Goal: Task Accomplishment & Management: Complete application form

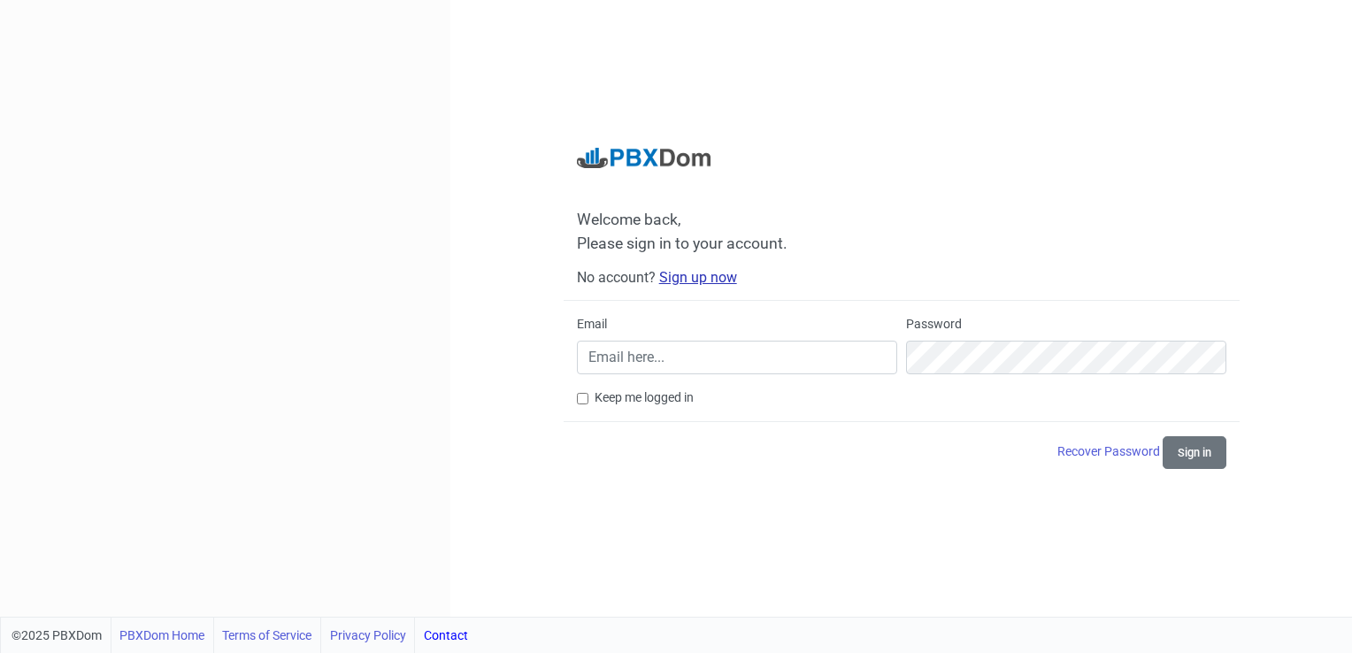
click at [703, 276] on link "Sign up now" at bounding box center [698, 277] width 78 height 17
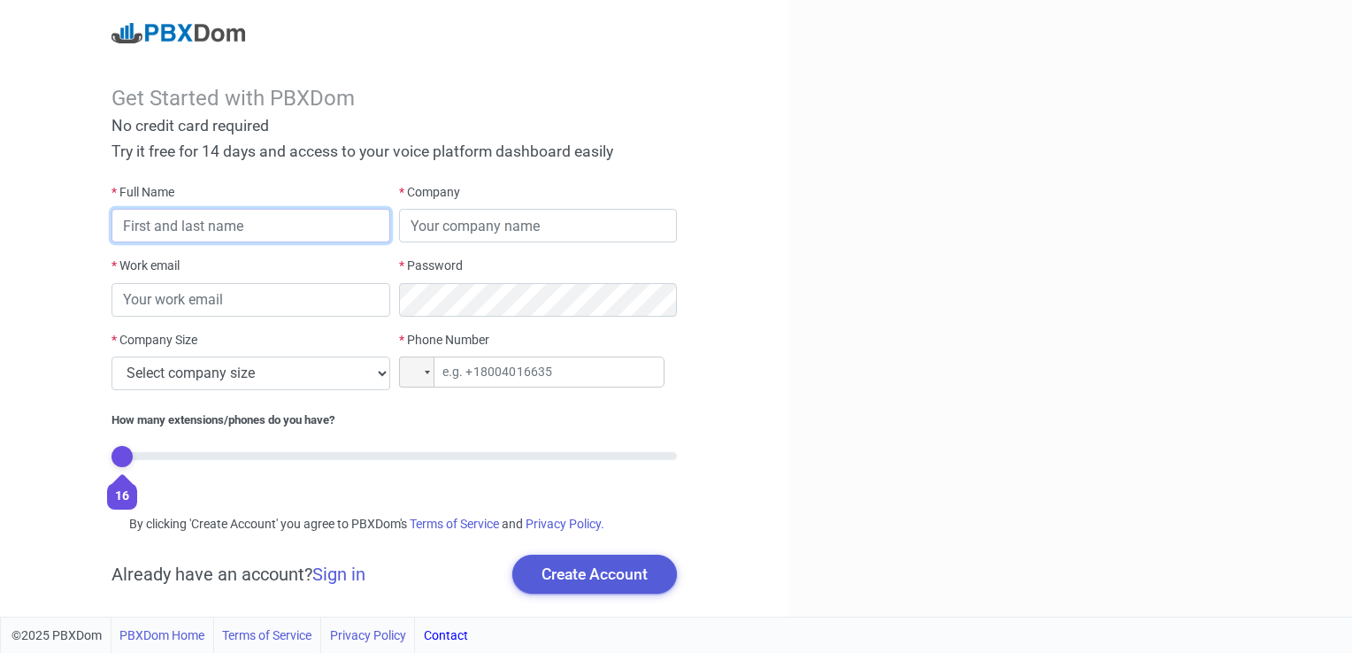
click at [262, 225] on input "text" at bounding box center [250, 226] width 278 height 34
type input "Cassie Kline-Oxley"
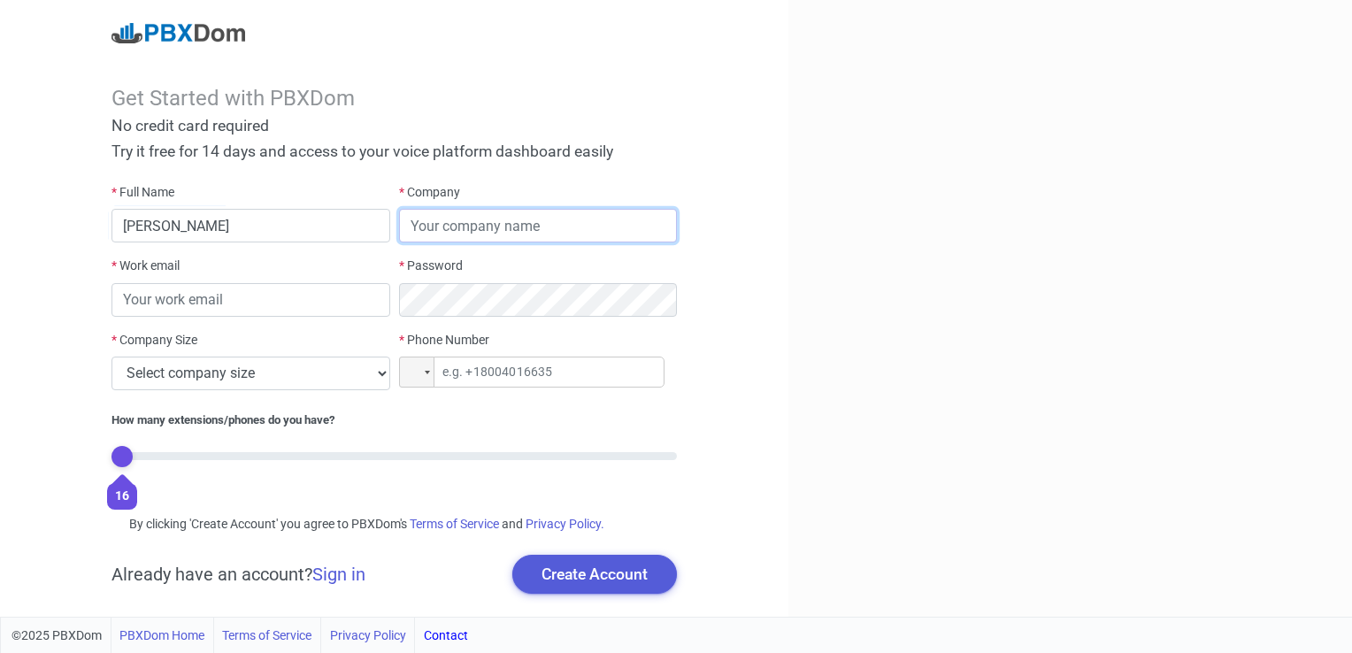
type input "376926448"
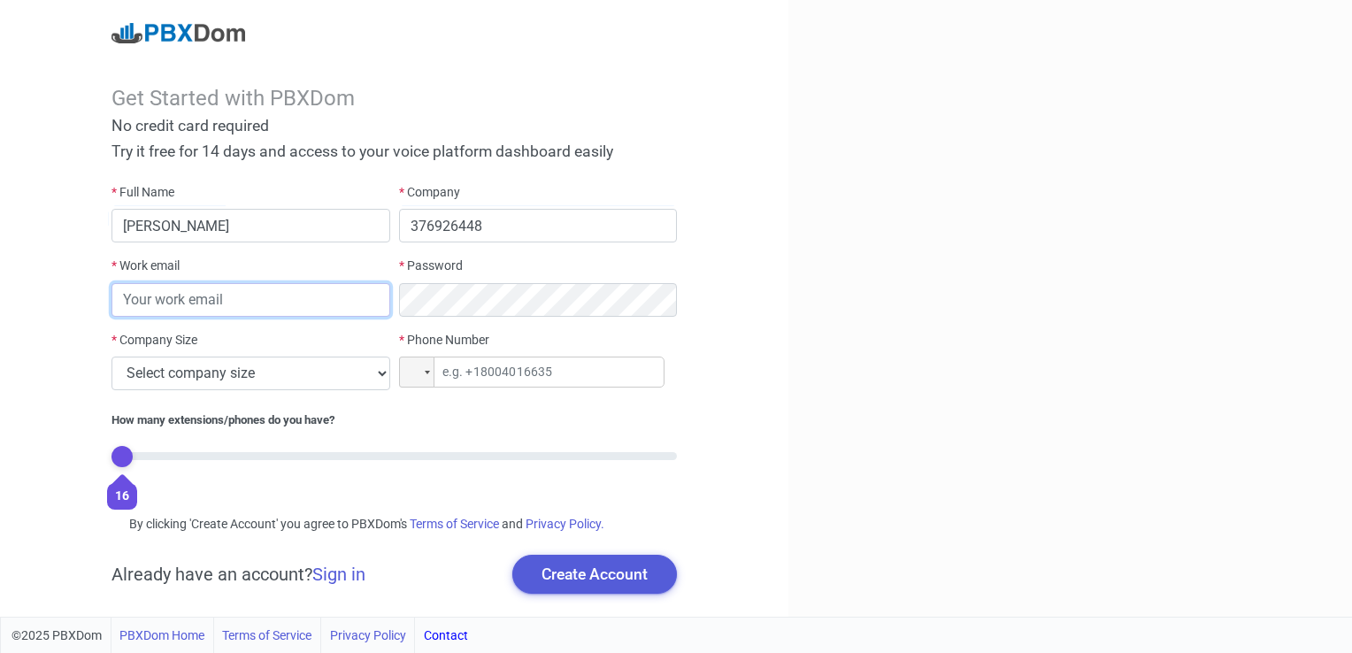
type input "cassiek@jimersonfirm.com"
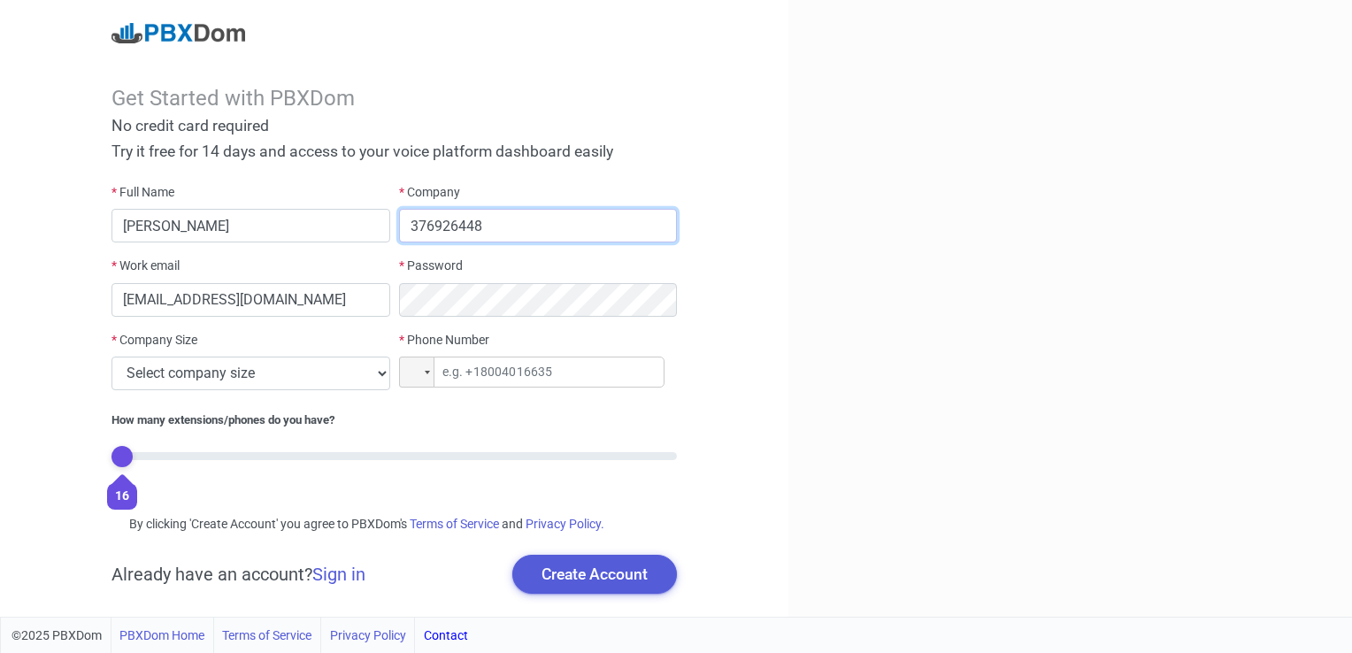
drag, startPoint x: 520, startPoint y: 227, endPoint x: 336, endPoint y: 219, distance: 184.3
click at [336, 219] on div "* Full Name Cassie Kline-Oxley * Company 376926448 * Work email cassiek@jimerso…" at bounding box center [393, 341] width 573 height 317
type input "Jimerson Birr"
click at [886, 319] on div at bounding box center [1070, 308] width 564 height 617
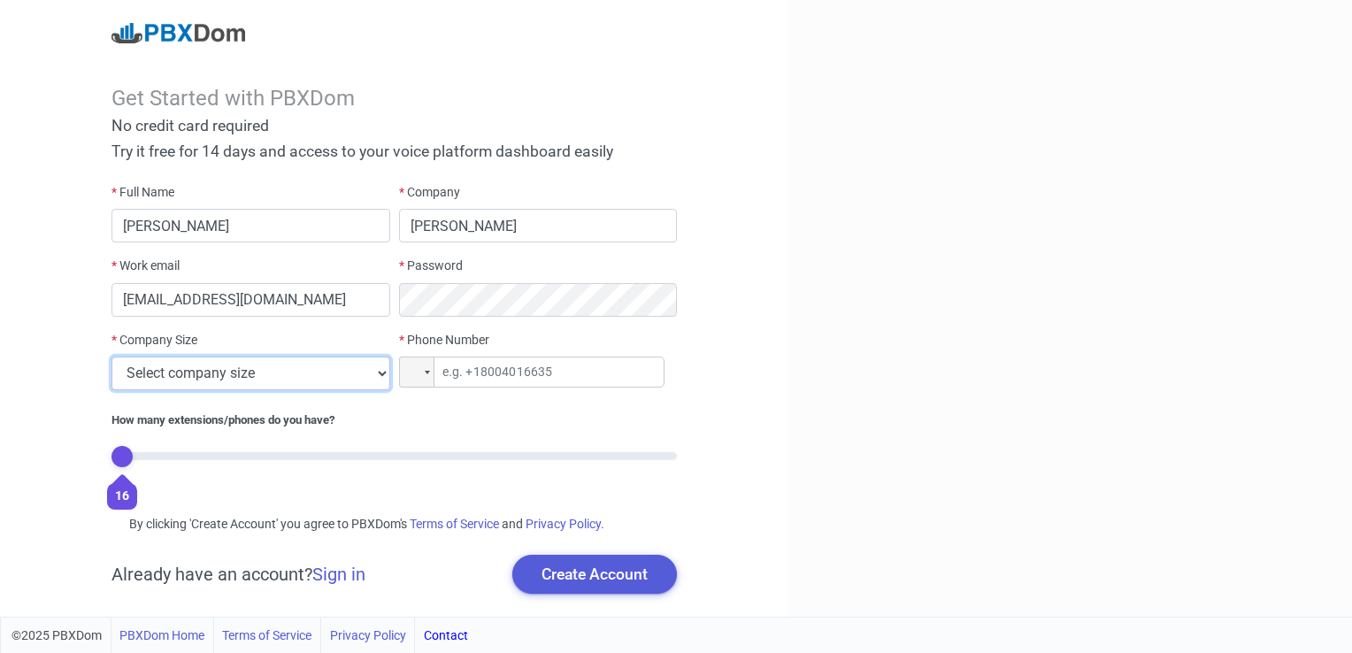
click at [379, 372] on select "Select company size 1 - 9 employees 10 - 49 employees 50 - 199 employees 200 - …" at bounding box center [250, 374] width 278 height 34
select select "3"
click at [111, 357] on select "Select company size 1 - 9 employees 10 - 49 employees 50 - 199 employees 200 - …" at bounding box center [250, 374] width 278 height 34
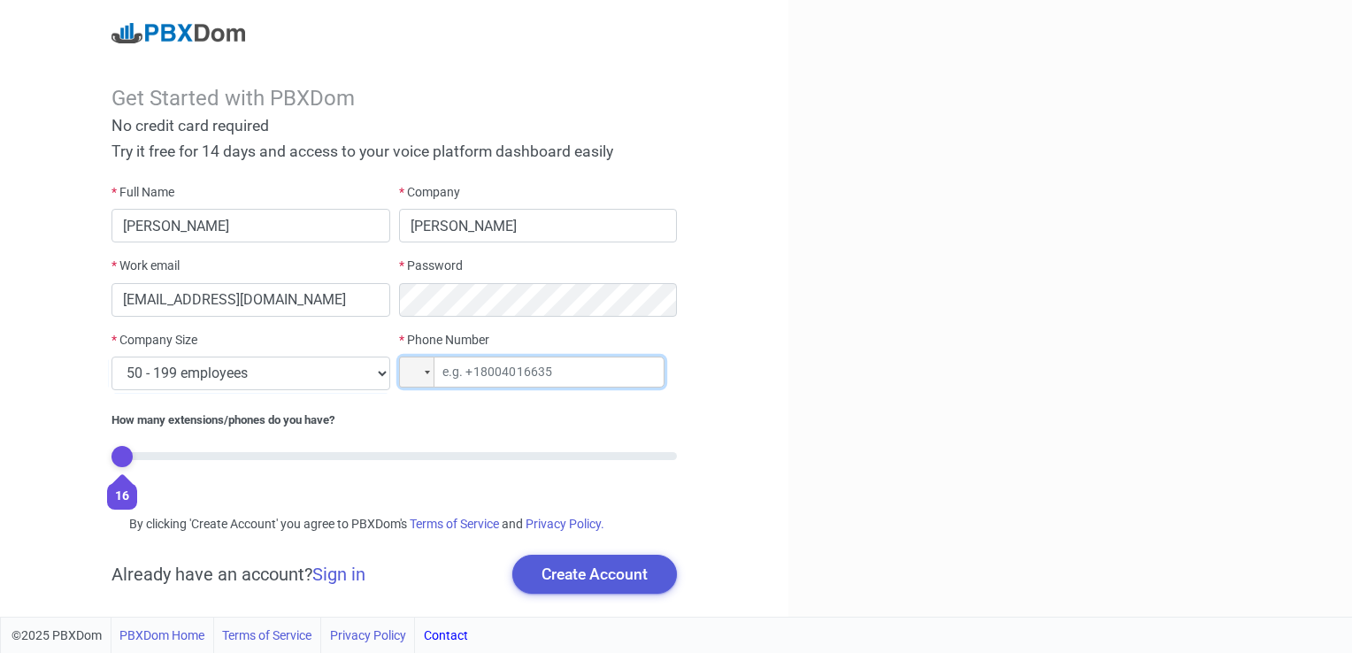
click at [511, 373] on input "tel" at bounding box center [531, 372] width 265 height 31
type input "+90 490 900 60"
click at [199, 460] on div "16" at bounding box center [393, 469] width 565 height 35
click at [191, 462] on div "16" at bounding box center [393, 469] width 565 height 35
click at [178, 454] on input "range" at bounding box center [393, 456] width 565 height 8
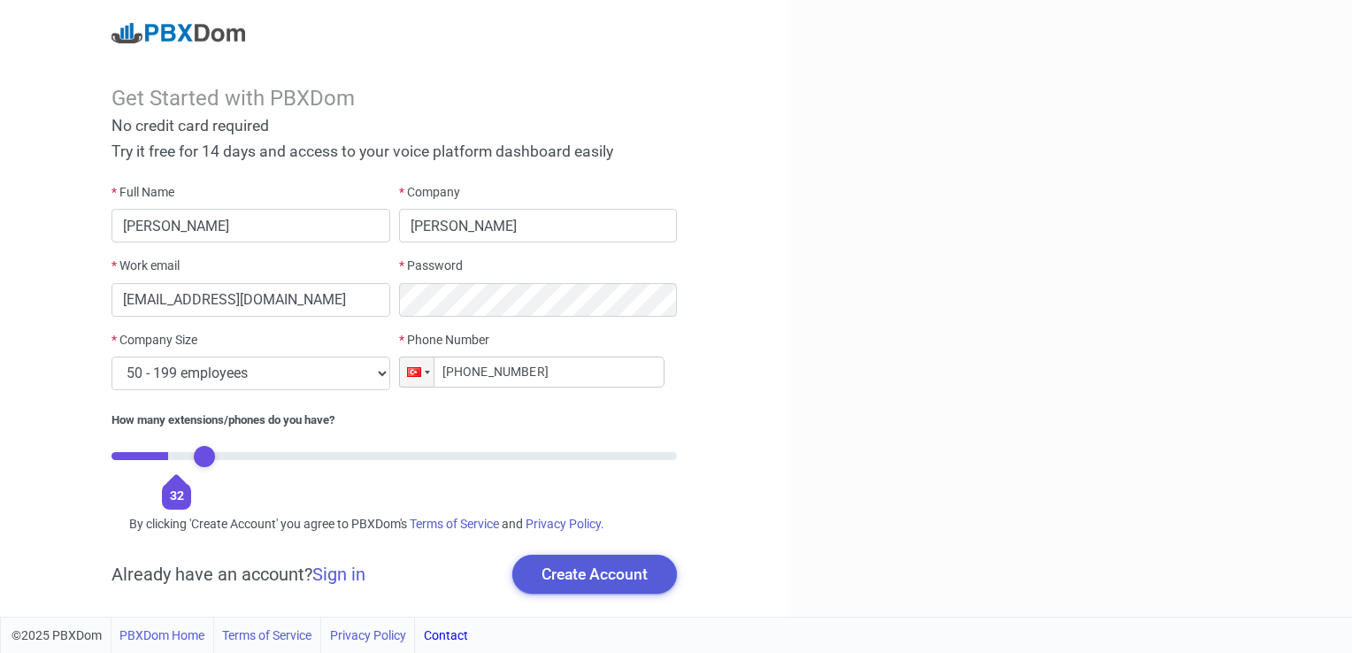
click at [204, 452] on input "range" at bounding box center [393, 456] width 565 height 8
type input "3"
drag, startPoint x: 209, startPoint y: 462, endPoint x: 196, endPoint y: 456, distance: 13.8
click at [196, 456] on input "range" at bounding box center [393, 456] width 565 height 8
click at [592, 579] on button "Create Account" at bounding box center [594, 574] width 165 height 39
